Goal: Task Accomplishment & Management: Use online tool/utility

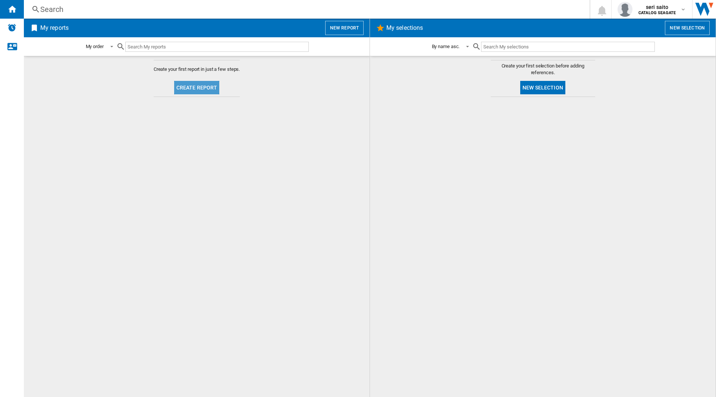
click at [201, 91] on button "Create report" at bounding box center [196, 87] width 45 height 13
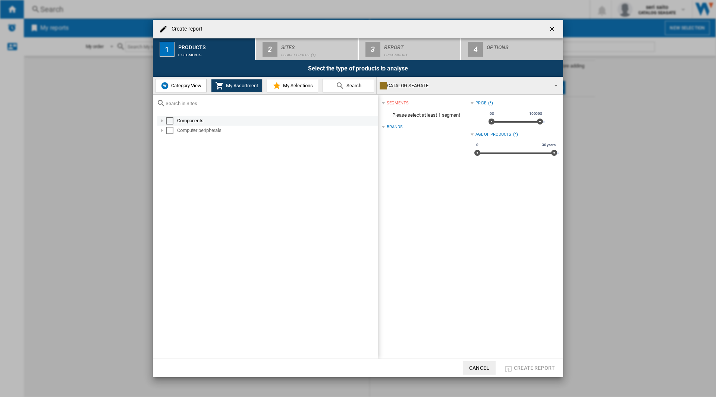
click at [161, 121] on div at bounding box center [161, 120] width 7 height 7
click at [158, 168] on div "Computer peripherals" at bounding box center [267, 169] width 221 height 10
click at [164, 171] on div at bounding box center [161, 169] width 7 height 7
click at [175, 179] on div "Select" at bounding box center [177, 178] width 7 height 7
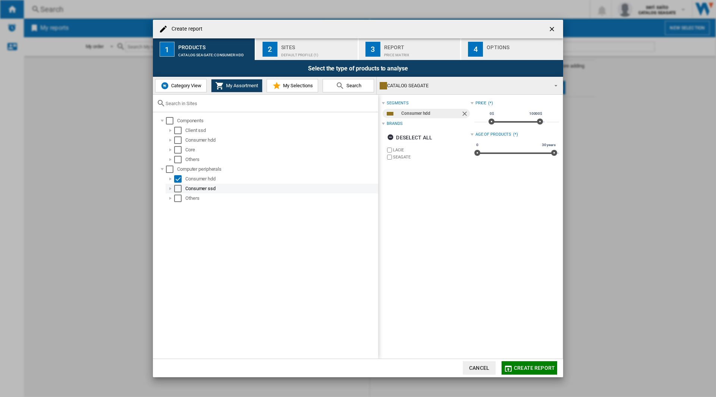
click at [179, 189] on div "Select" at bounding box center [177, 188] width 7 height 7
click at [173, 150] on div at bounding box center [170, 149] width 7 height 7
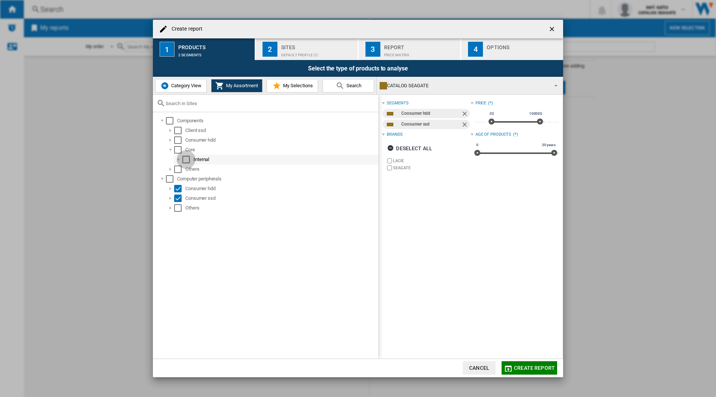
click at [187, 162] on div "Select" at bounding box center [185, 159] width 7 height 7
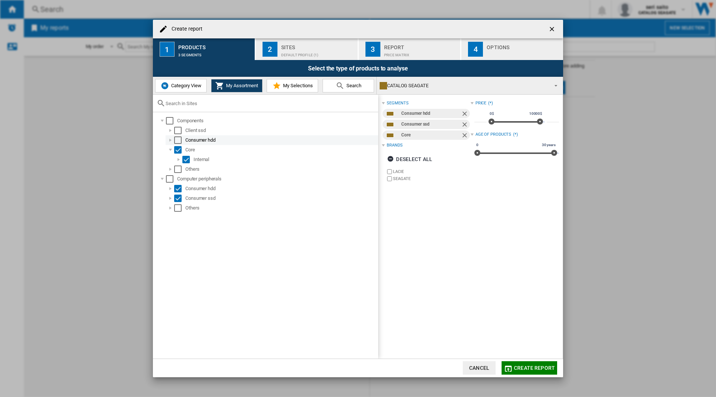
click at [178, 139] on div "Select" at bounding box center [177, 139] width 7 height 7
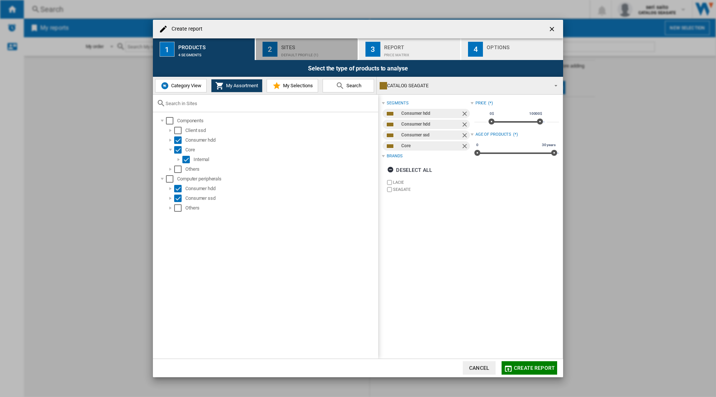
click at [312, 57] on div "Default profile (1)" at bounding box center [317, 53] width 73 height 8
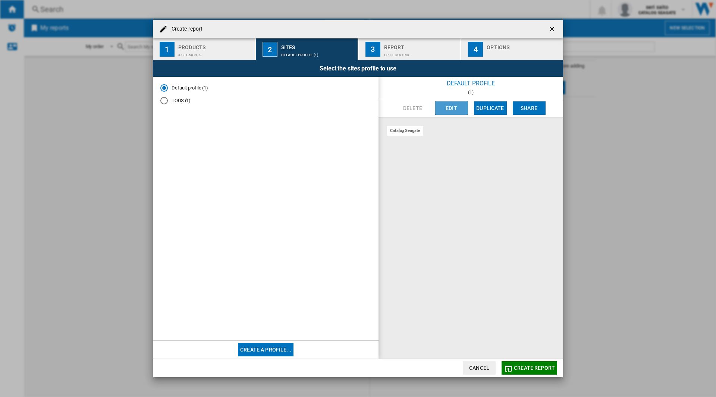
click at [447, 110] on button "Edit" at bounding box center [451, 107] width 33 height 13
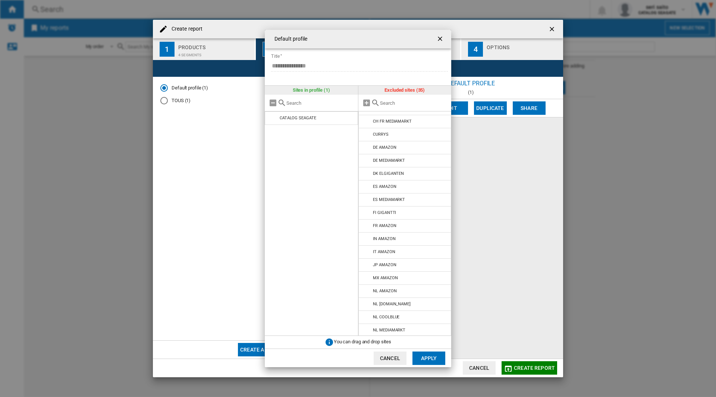
scroll to position [69, 0]
click at [410, 104] on input "text" at bounding box center [414, 103] width 68 height 6
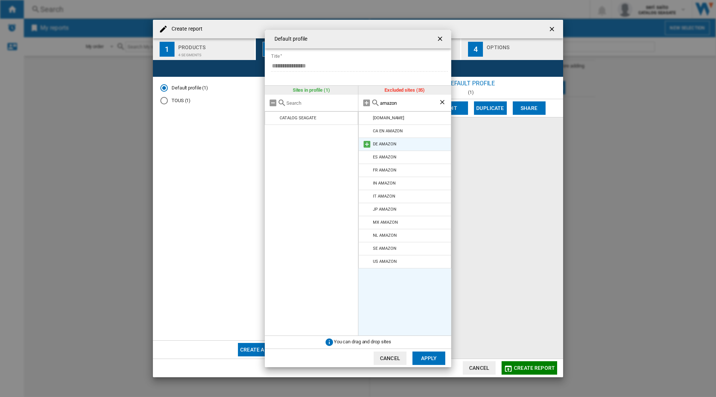
type input "amazon"
click at [368, 144] on md-icon at bounding box center [366, 144] width 9 height 9
click at [425, 359] on button "Apply" at bounding box center [428, 358] width 33 height 13
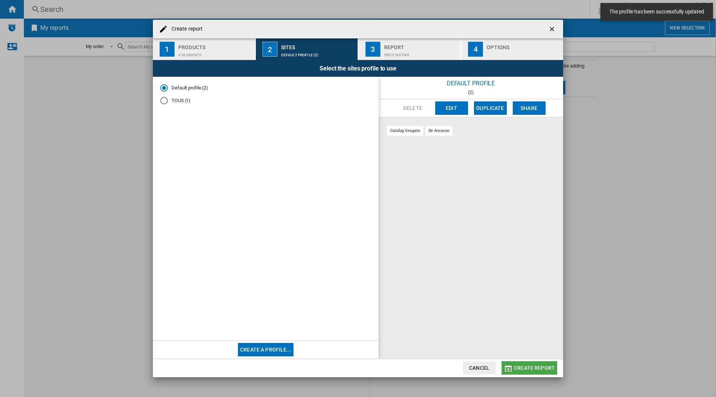
click at [524, 365] on span "Create report" at bounding box center [534, 368] width 41 height 6
